Goal: Find specific page/section: Find specific page/section

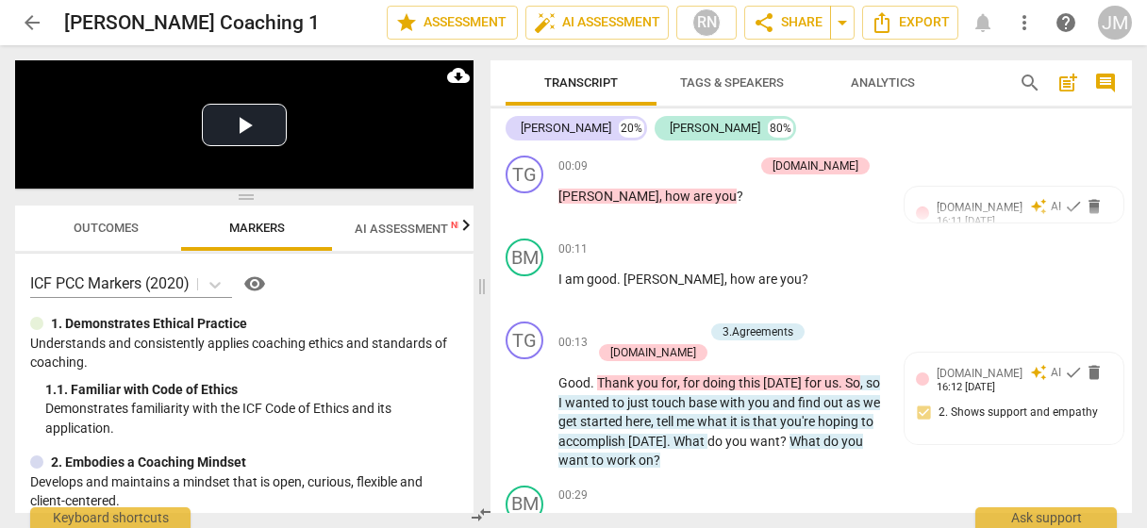
scroll to position [212, 0]
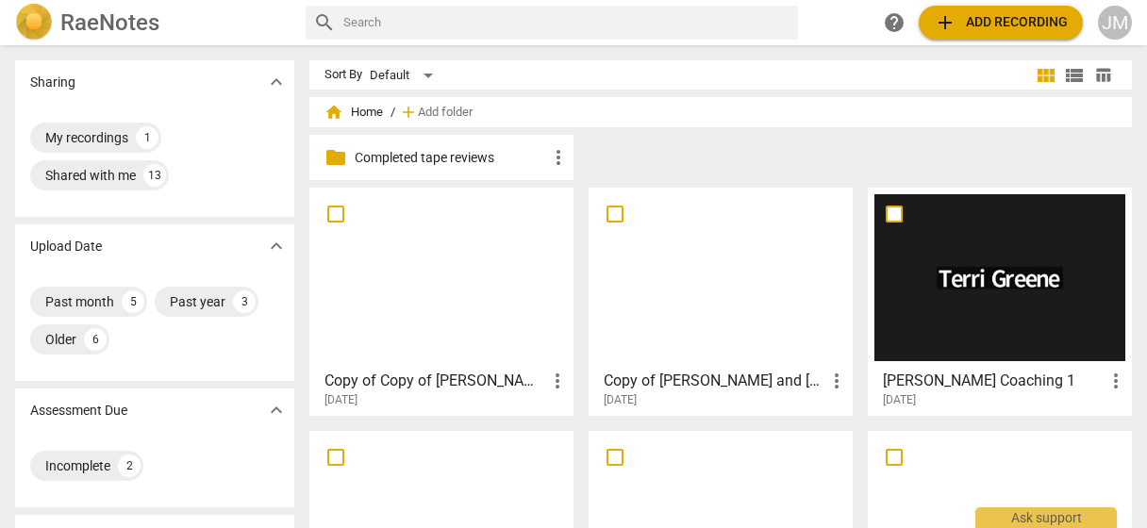
click at [457, 282] on div at bounding box center [441, 277] width 251 height 167
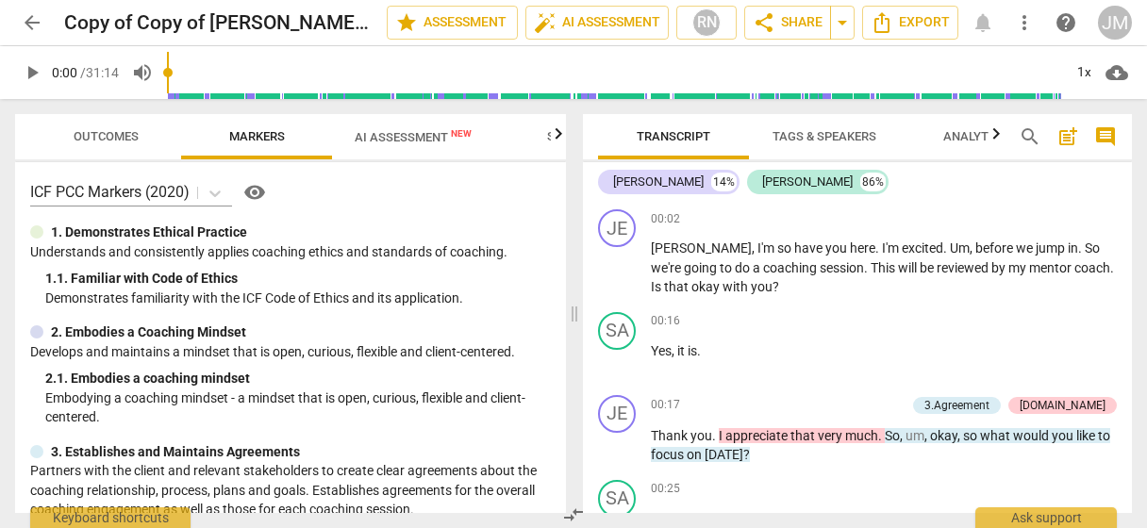
click at [423, 139] on span "AI Assessment New" at bounding box center [413, 137] width 117 height 14
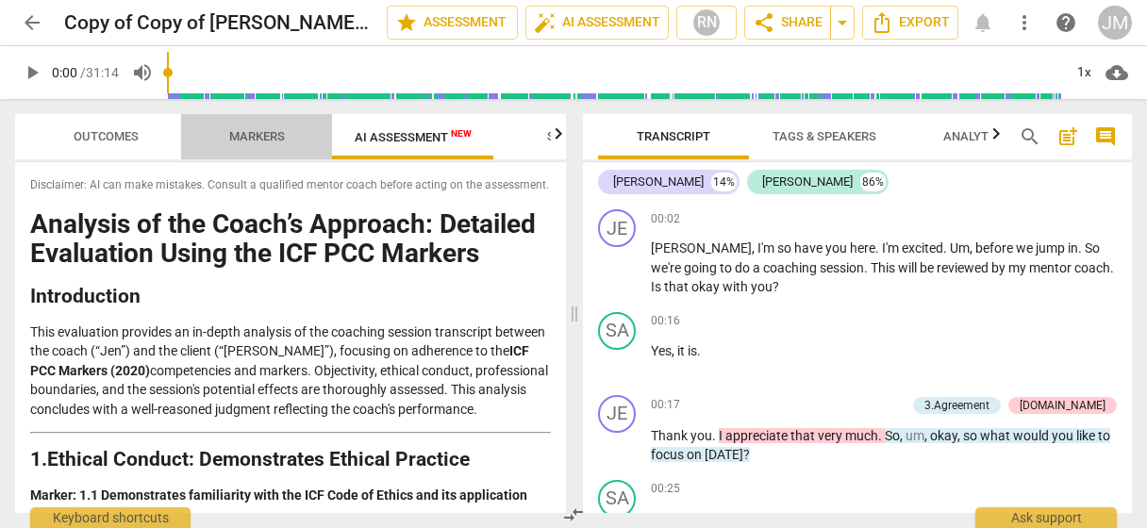
click at [251, 133] on span "Markers" at bounding box center [257, 136] width 56 height 14
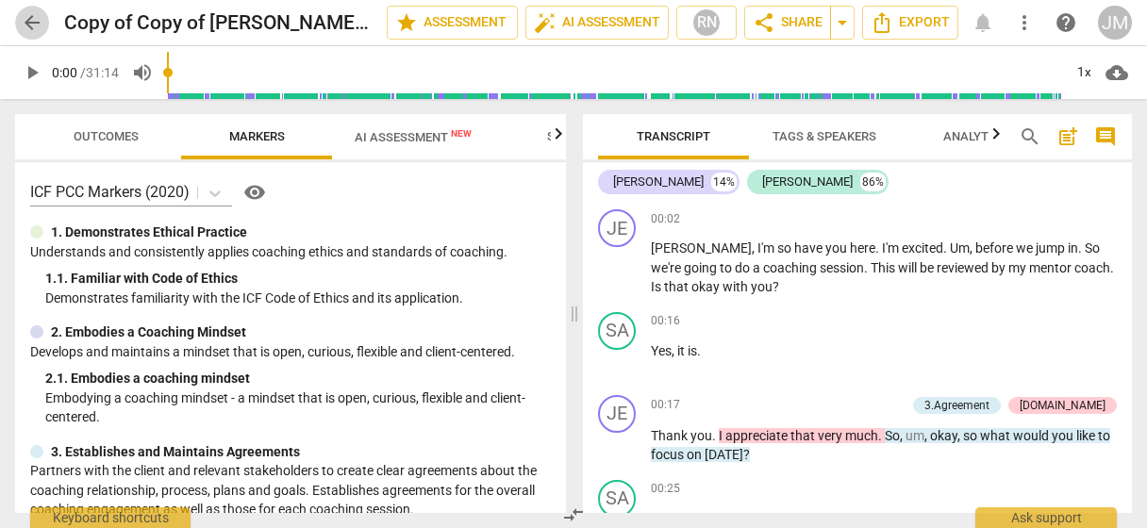
click at [38, 25] on span "arrow_back" at bounding box center [32, 22] width 23 height 23
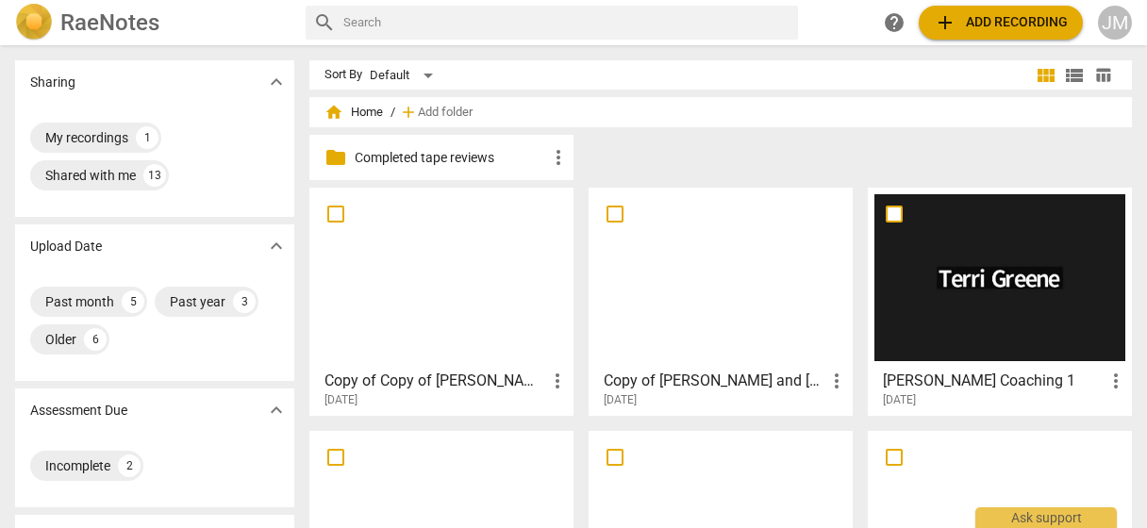
click at [687, 276] on div at bounding box center [720, 277] width 251 height 167
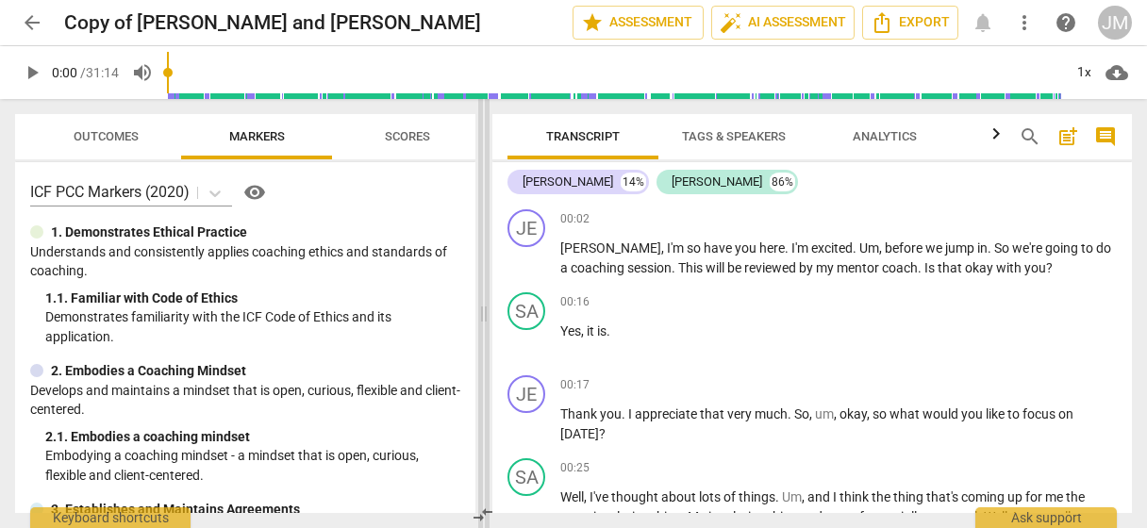
drag, startPoint x: 577, startPoint y: 314, endPoint x: 487, endPoint y: 308, distance: 90.7
click at [487, 308] on span at bounding box center [483, 313] width 11 height 429
